Goal: Task Accomplishment & Management: Manage account settings

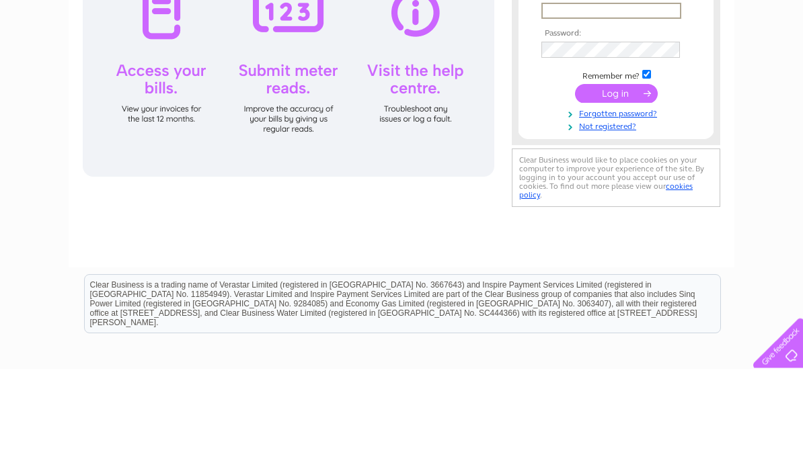
click at [549, 116] on input "text" at bounding box center [611, 116] width 140 height 16
type input "janemontgomery2@hotmail.com"
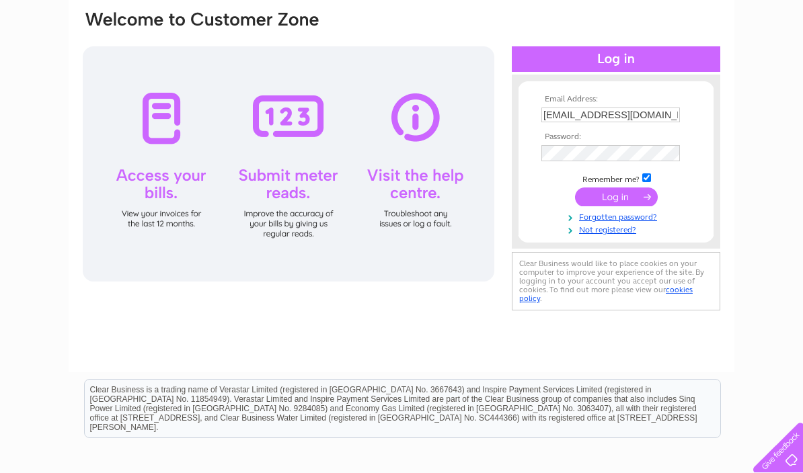
click at [633, 197] on input "submit" at bounding box center [616, 197] width 83 height 19
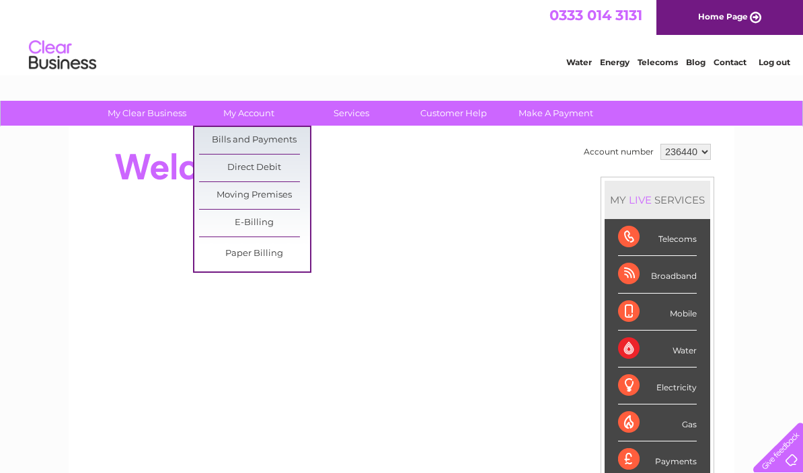
click at [295, 136] on link "Bills and Payments" at bounding box center [254, 140] width 111 height 27
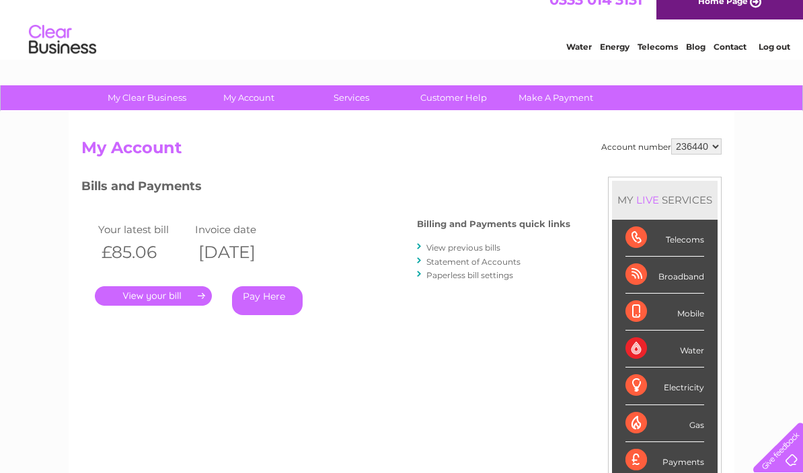
scroll to position [15, 0]
click at [499, 247] on link "View previous bills" at bounding box center [463, 248] width 74 height 10
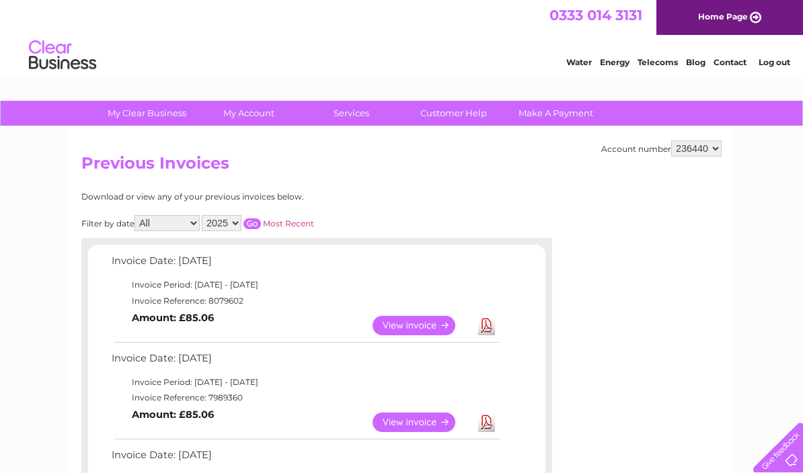
click at [428, 327] on link "View" at bounding box center [422, 326] width 99 height 20
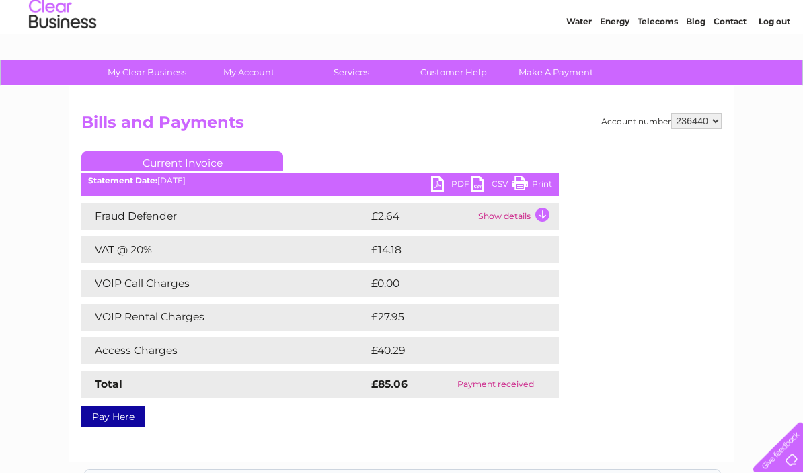
scroll to position [41, 0]
click at [547, 214] on td "Show details" at bounding box center [517, 216] width 84 height 27
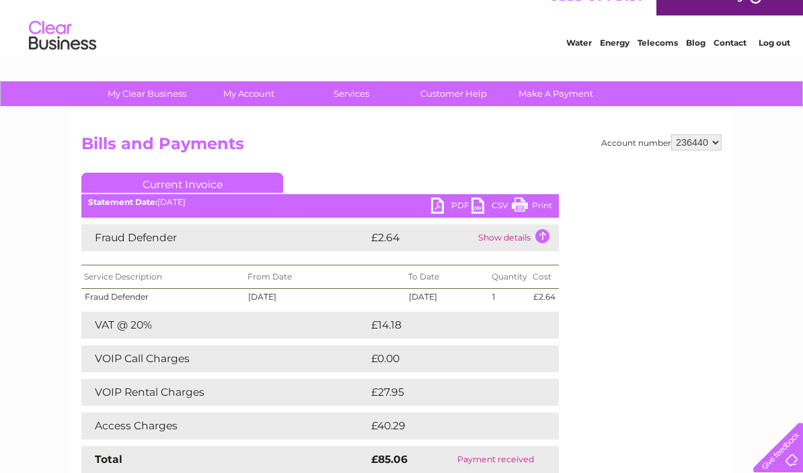
scroll to position [0, 0]
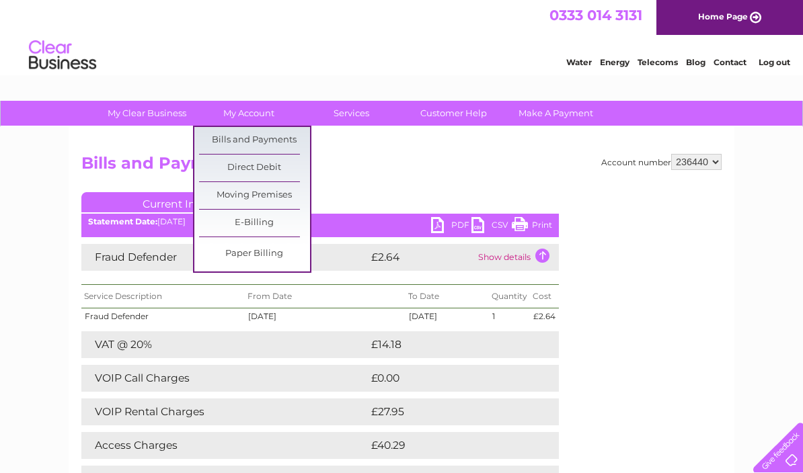
click at [291, 139] on link "Bills and Payments" at bounding box center [254, 140] width 111 height 27
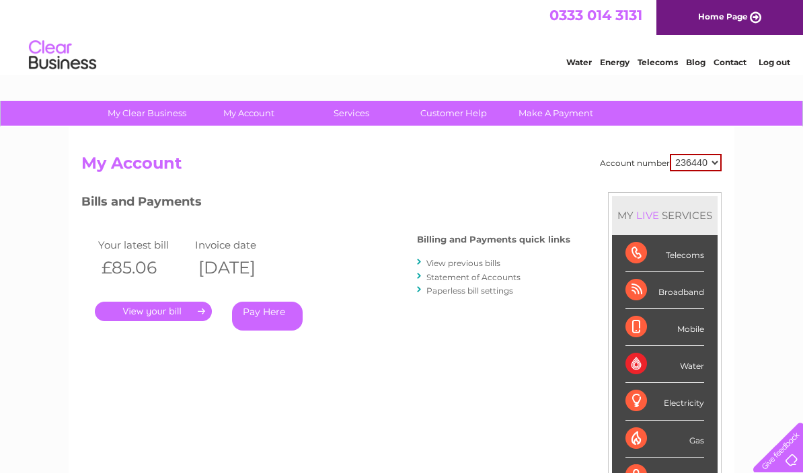
click at [512, 280] on link "Statement of Accounts" at bounding box center [473, 277] width 94 height 10
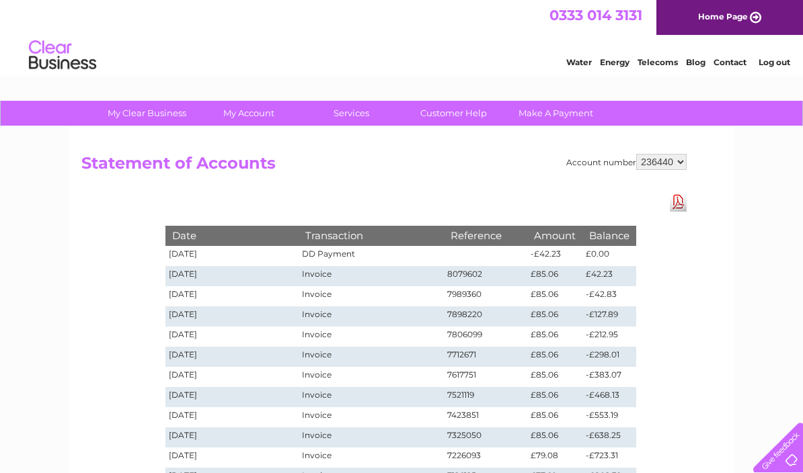
click at [782, 63] on link "Log out" at bounding box center [775, 62] width 32 height 10
